Goal: Information Seeking & Learning: Learn about a topic

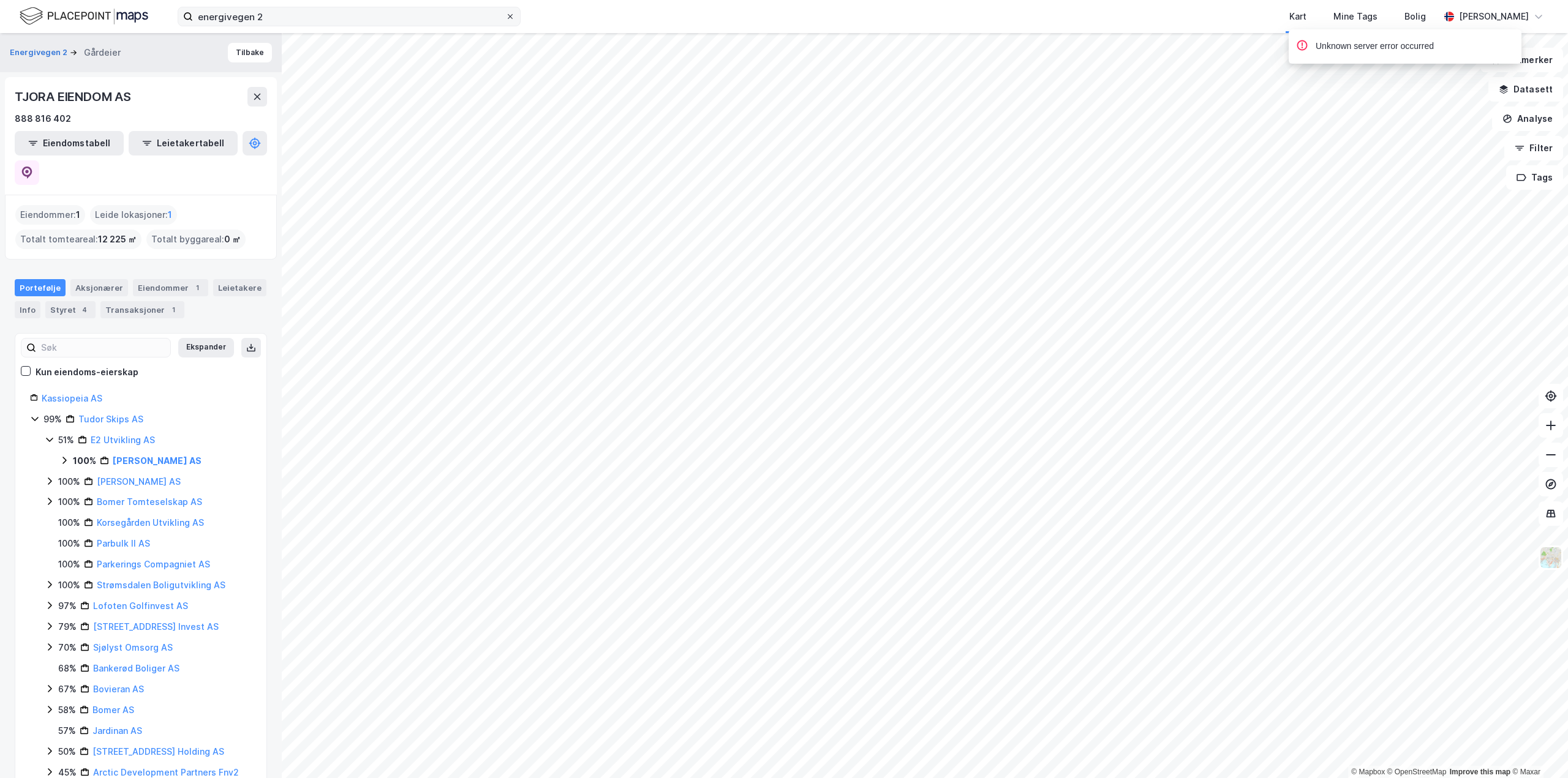
click at [511, 18] on icon at bounding box center [510, 16] width 8 height 8
click at [506, 18] on input "energivegen 2" at bounding box center [349, 16] width 312 height 18
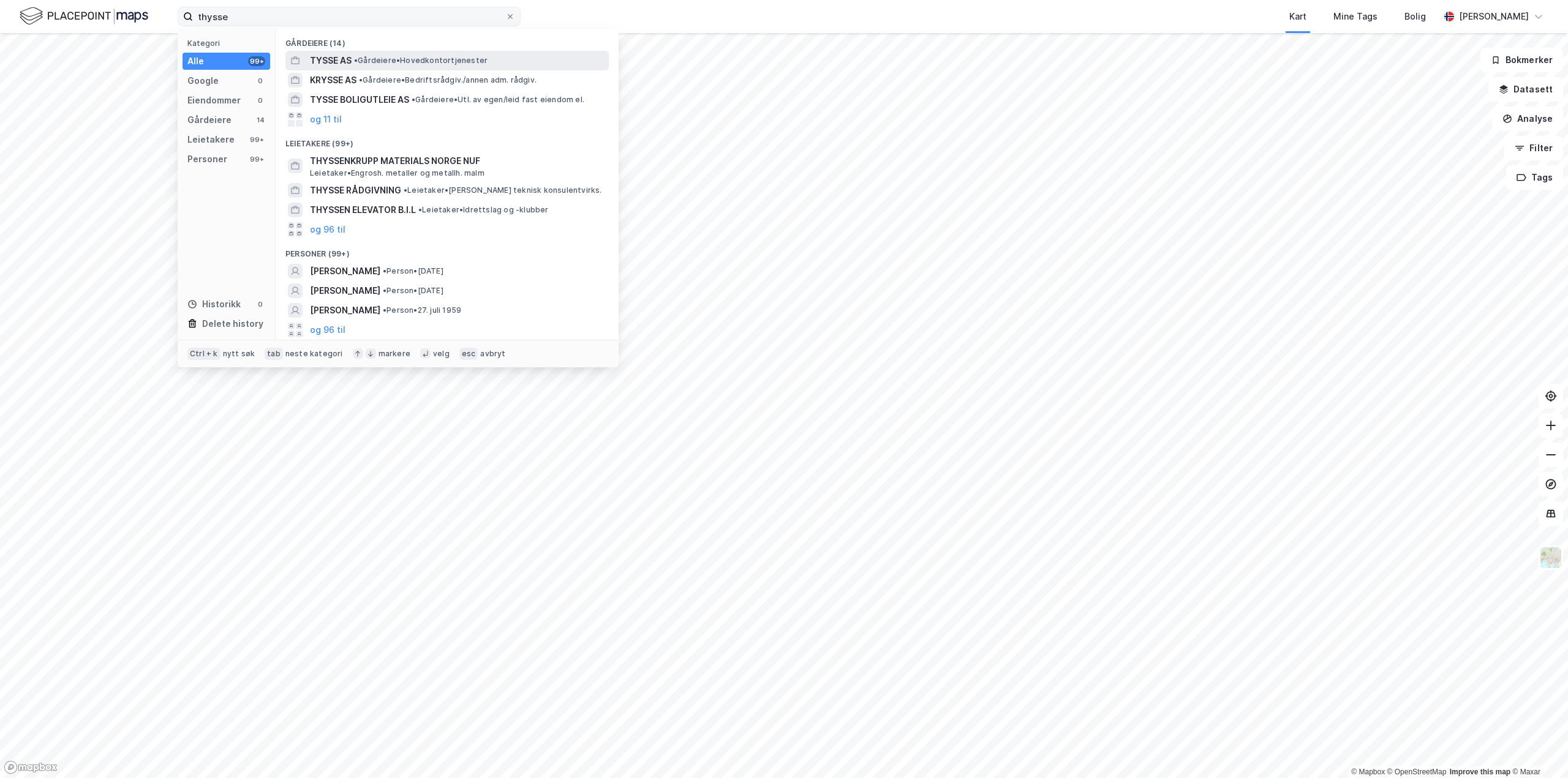
click at [396, 62] on span "• Gårdeiere • Hovedkontortjenester" at bounding box center [421, 60] width 133 height 9
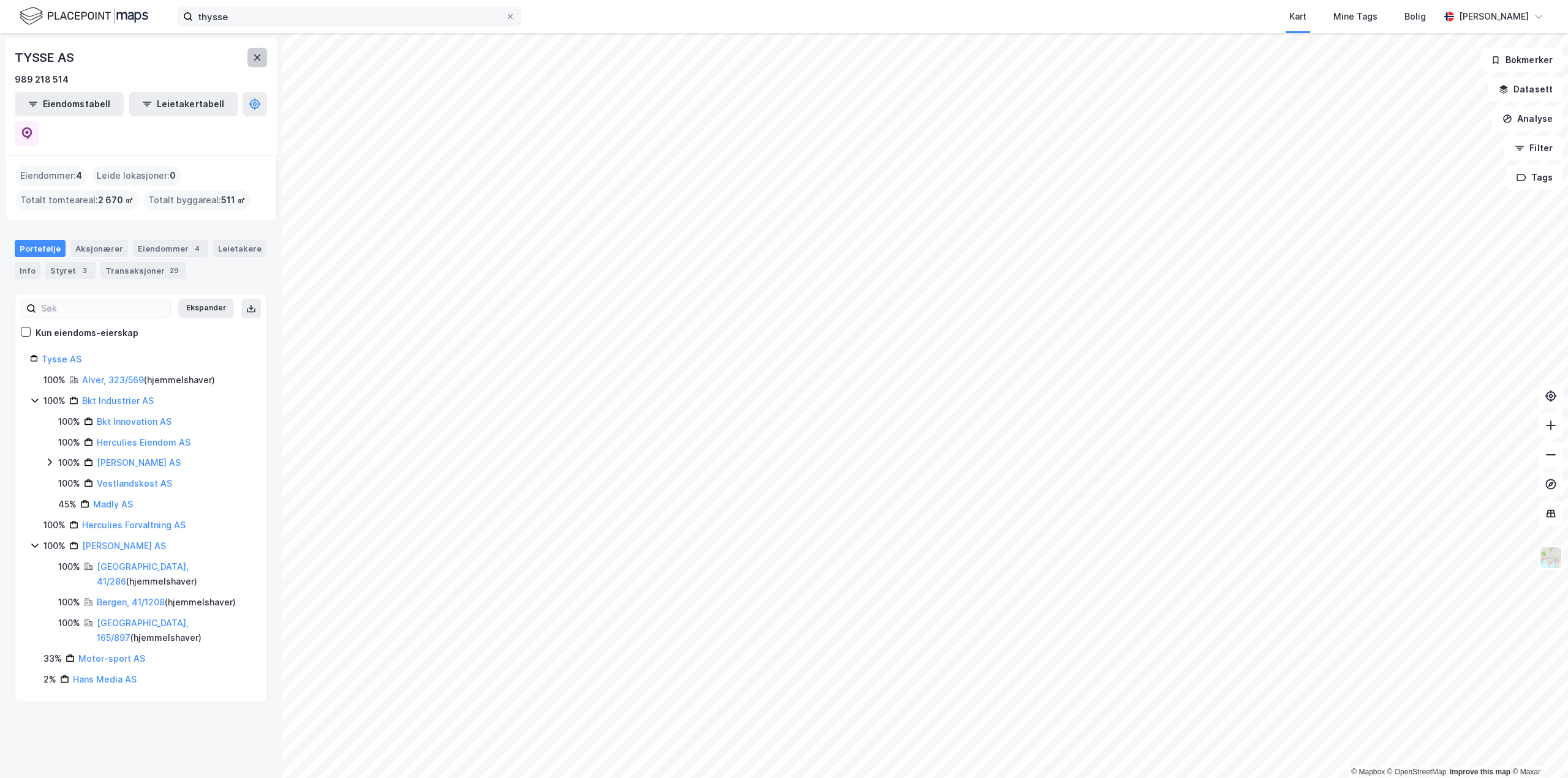
click at [256, 57] on icon at bounding box center [257, 57] width 9 height 9
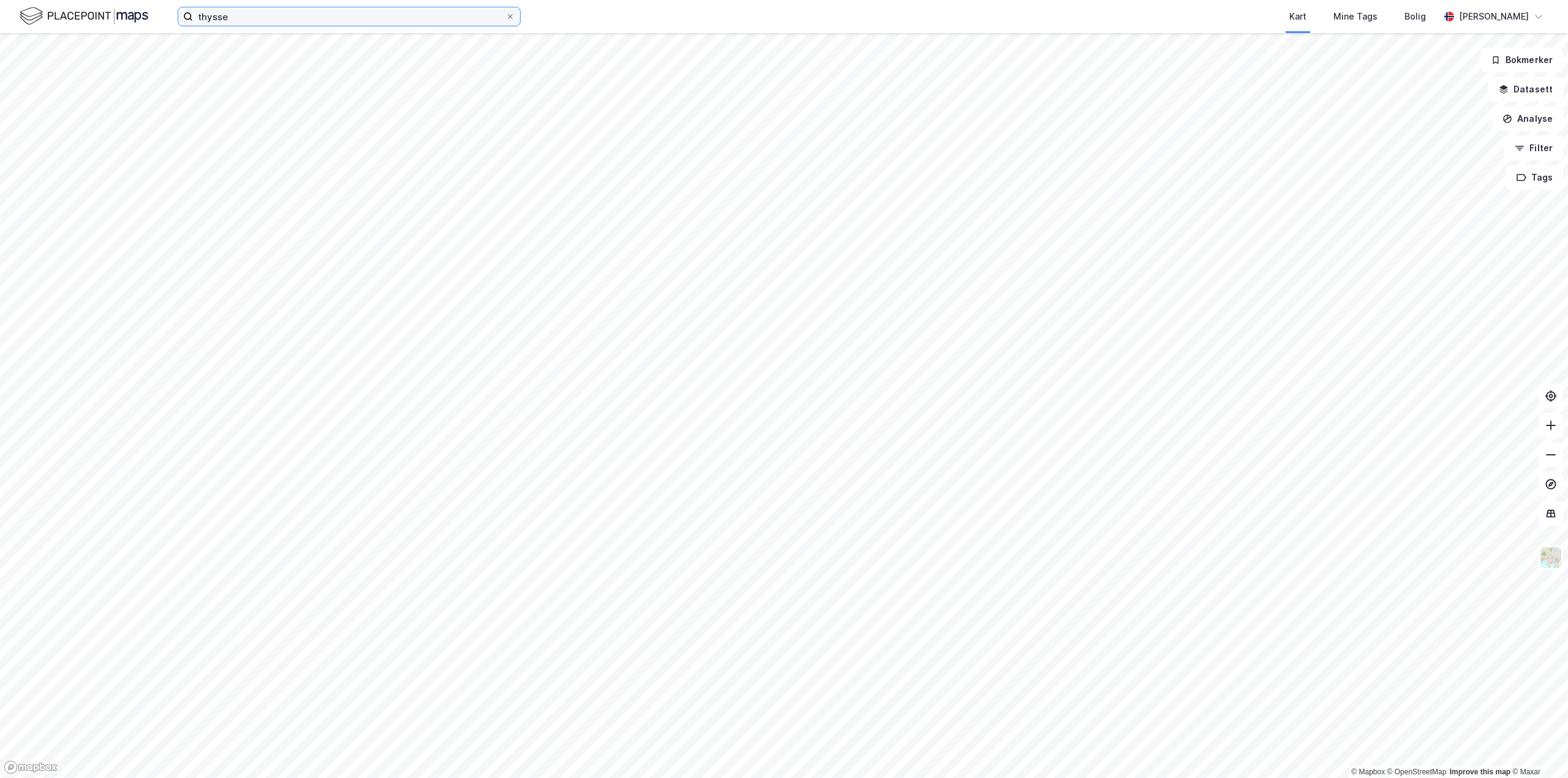
click at [253, 21] on input "thysse" at bounding box center [349, 16] width 312 height 18
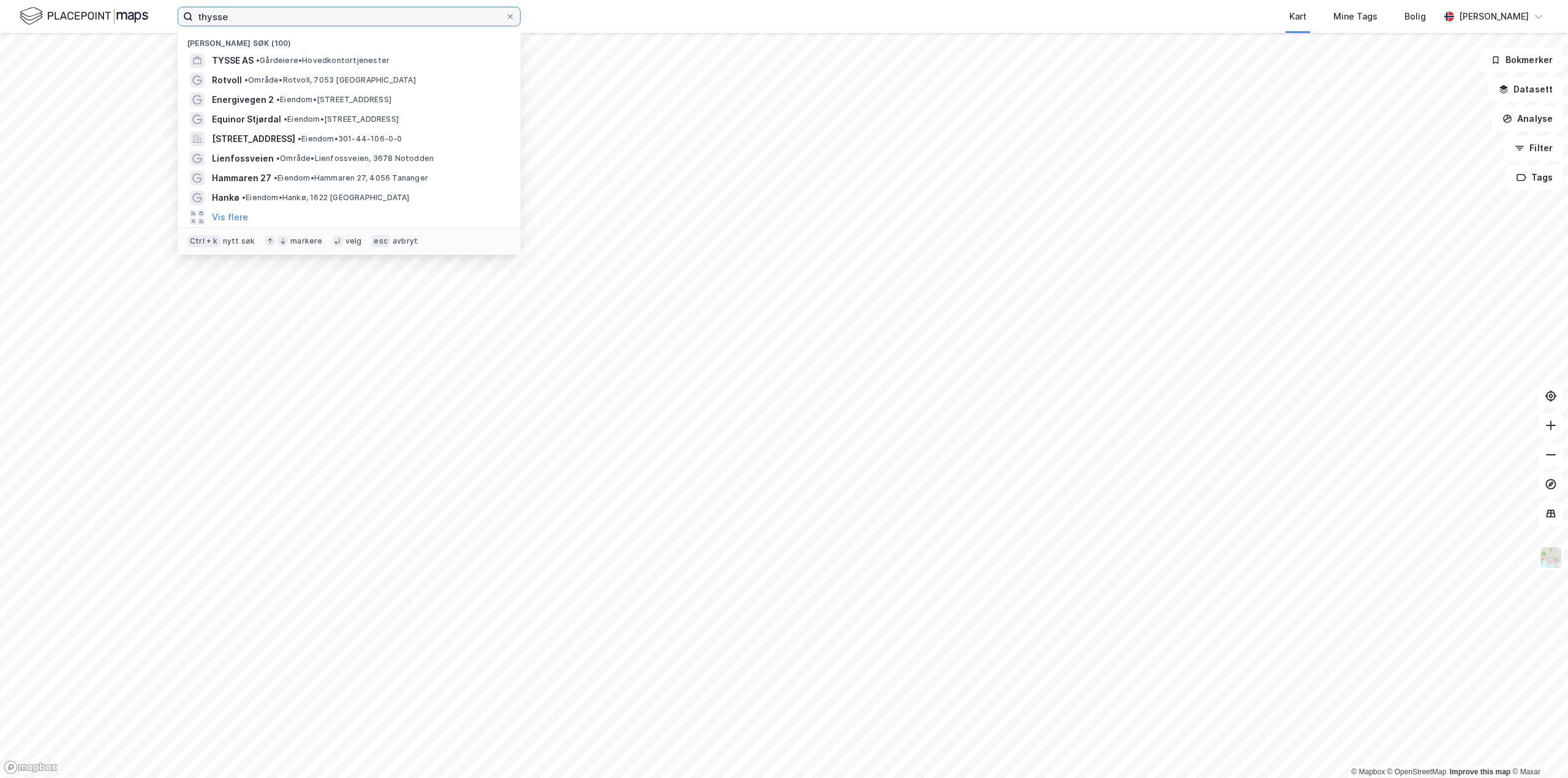
click at [311, 11] on input "thysse" at bounding box center [349, 16] width 312 height 18
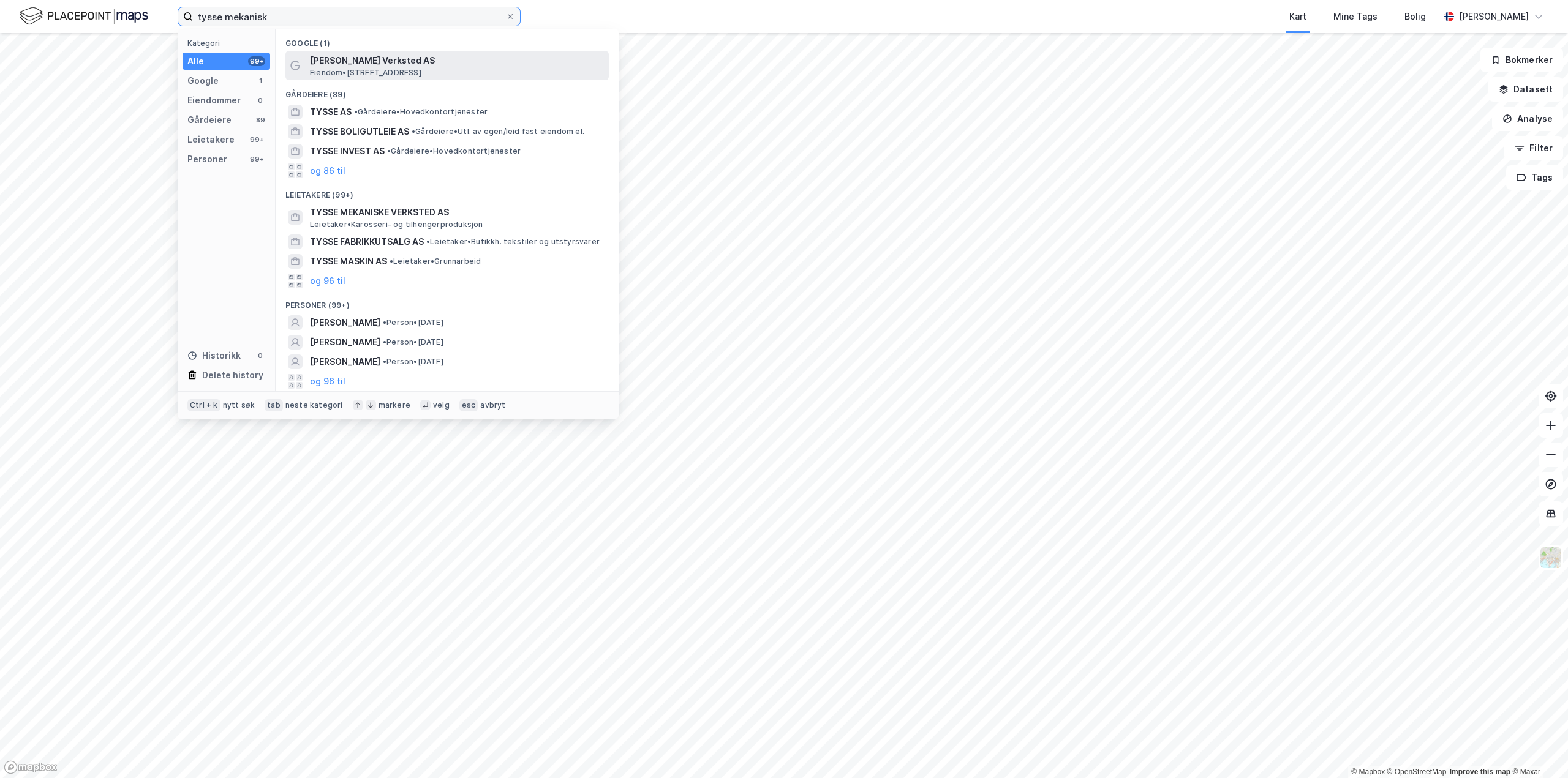
type input "tysse mekanisk"
click at [376, 57] on span "[PERSON_NAME] Verksted AS" at bounding box center [457, 60] width 294 height 15
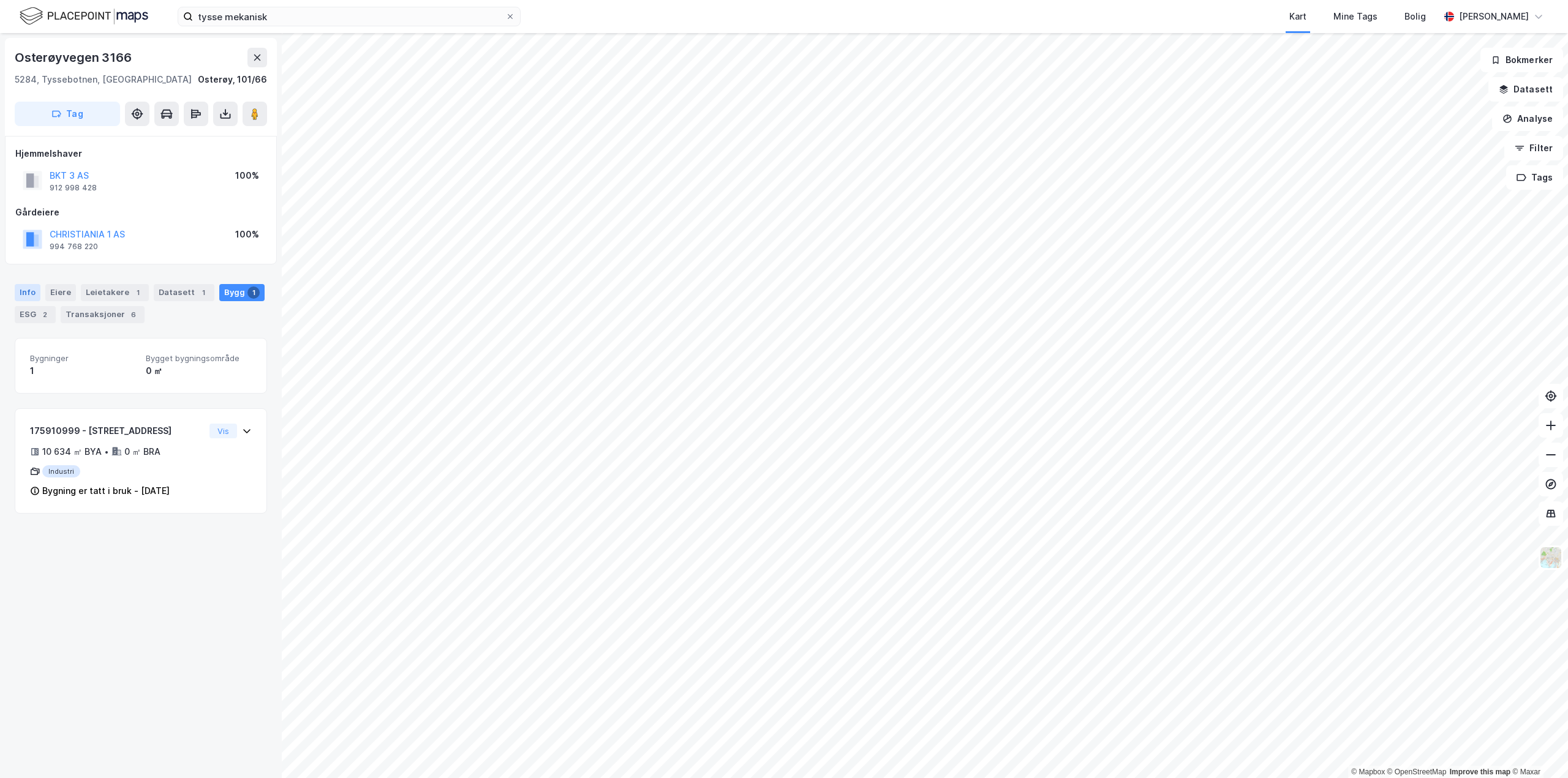
click at [30, 288] on div "Info" at bounding box center [27, 292] width 26 height 17
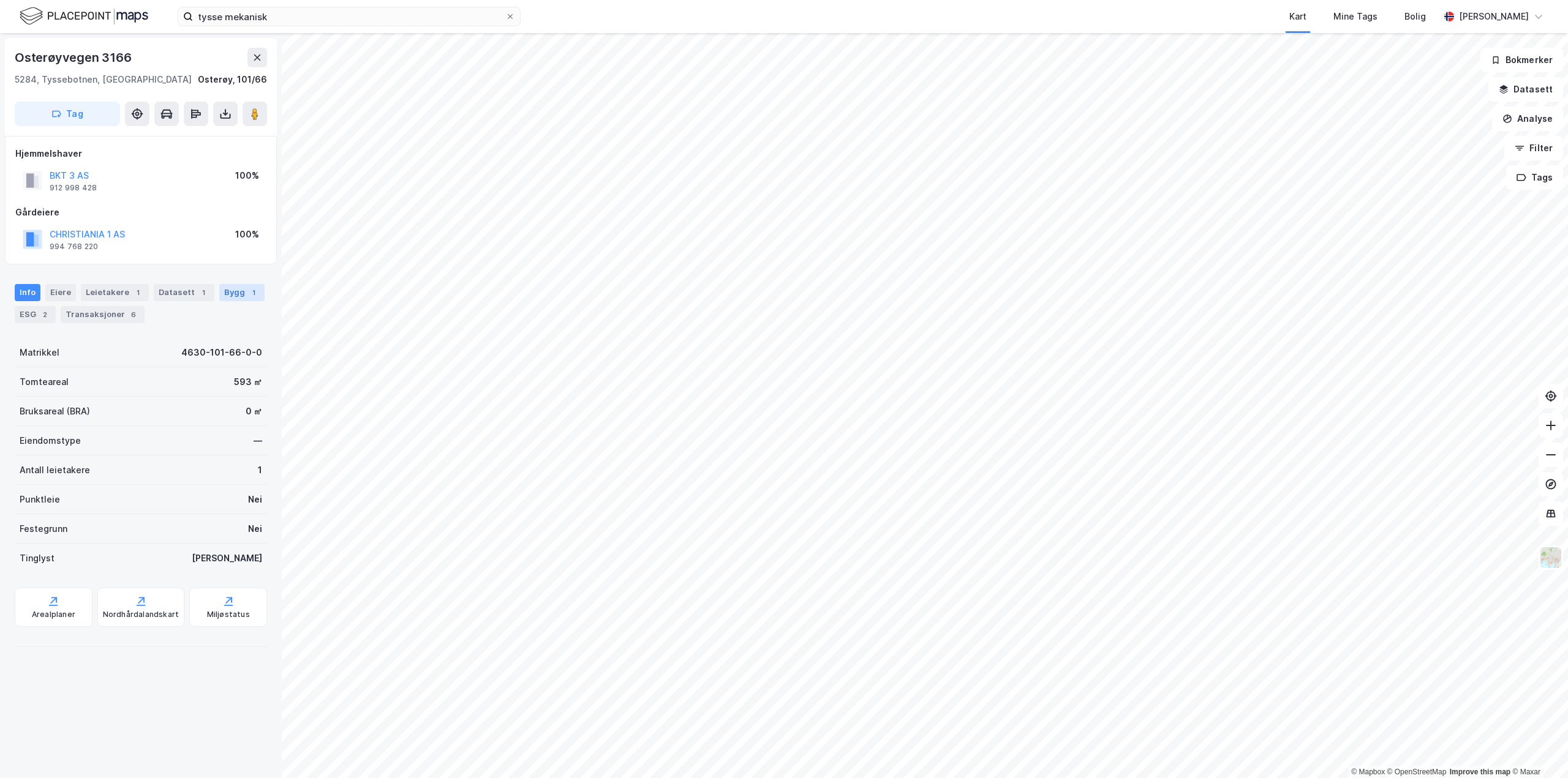
click at [232, 293] on div "Bygg 1" at bounding box center [241, 292] width 45 height 17
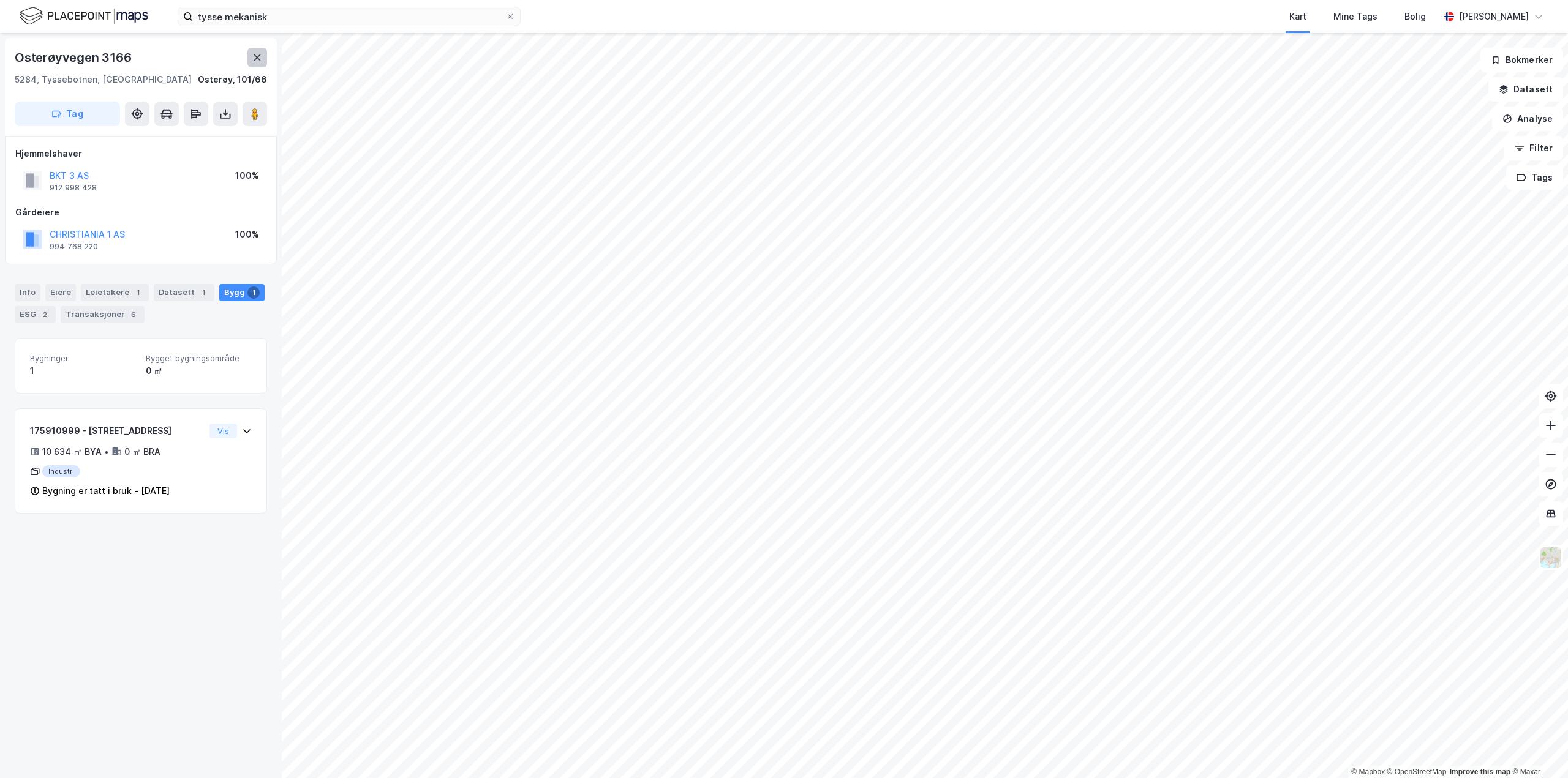
click at [254, 61] on icon at bounding box center [257, 57] width 7 height 6
